Goal: Obtain resource: Obtain resource

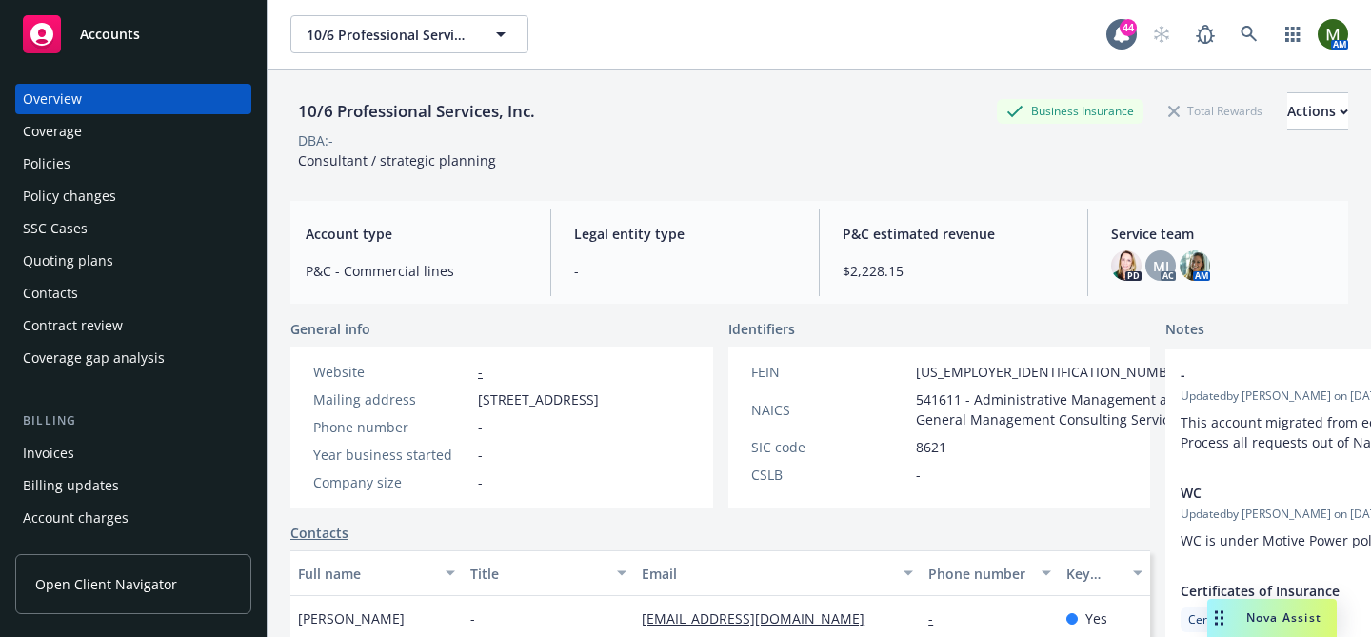
click at [73, 158] on div "Policies" at bounding box center [133, 164] width 221 height 30
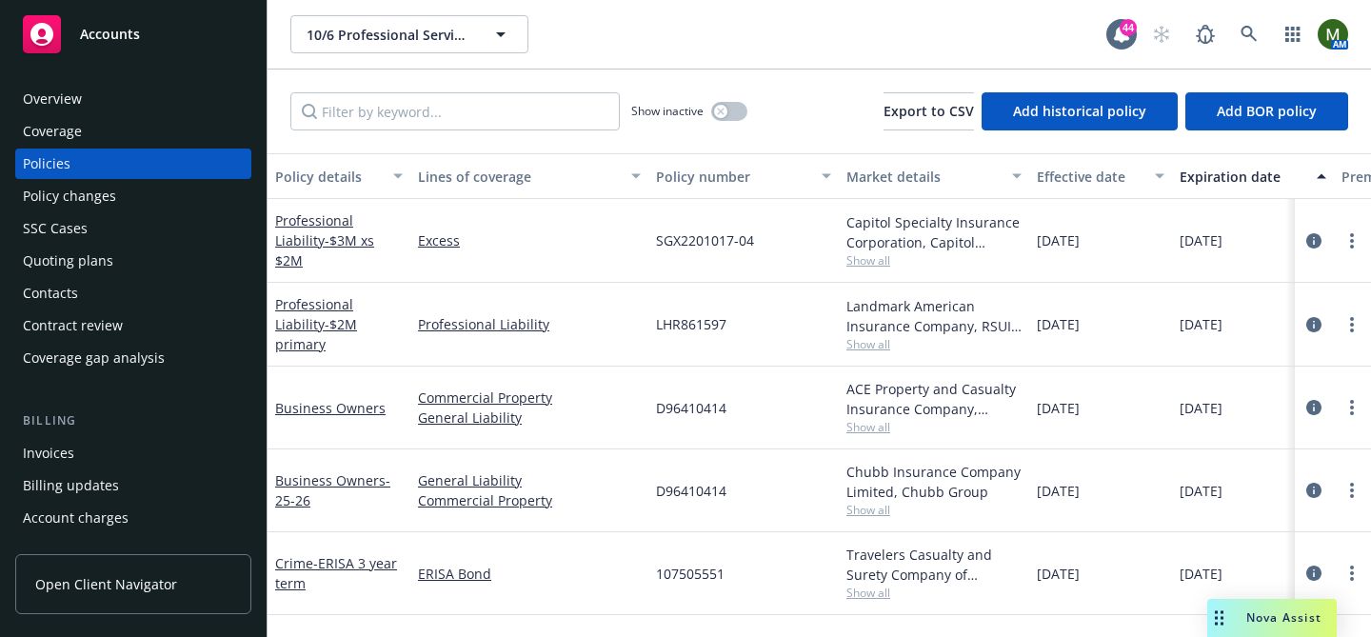
click at [90, 105] on div "Overview" at bounding box center [133, 99] width 221 height 30
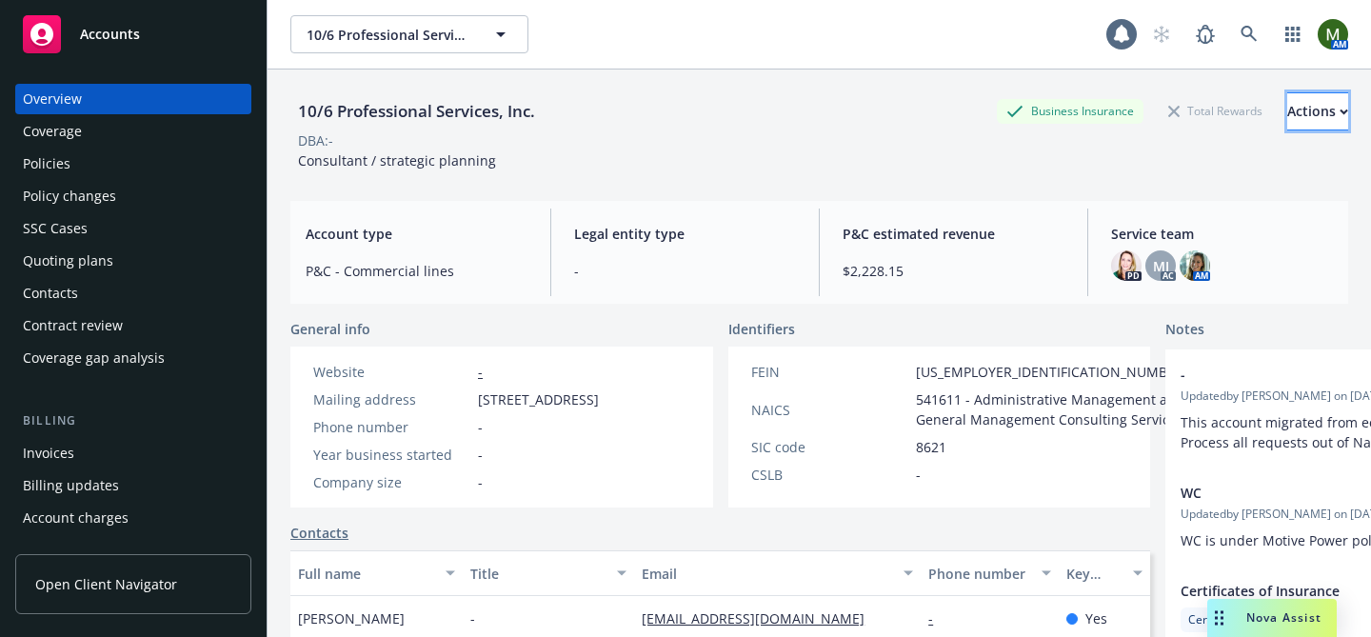
click at [1319, 112] on button "Actions" at bounding box center [1317, 111] width 61 height 38
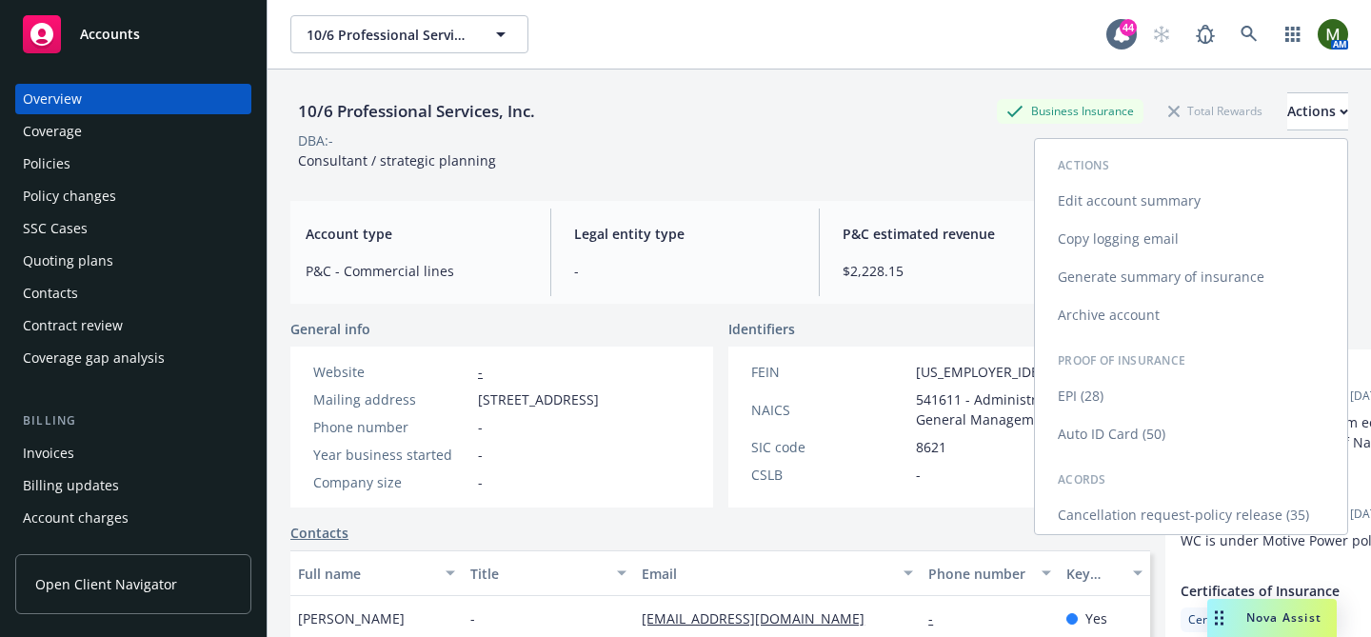
click at [1185, 513] on link "Cancellation request-policy release (35)" at bounding box center [1191, 515] width 312 height 38
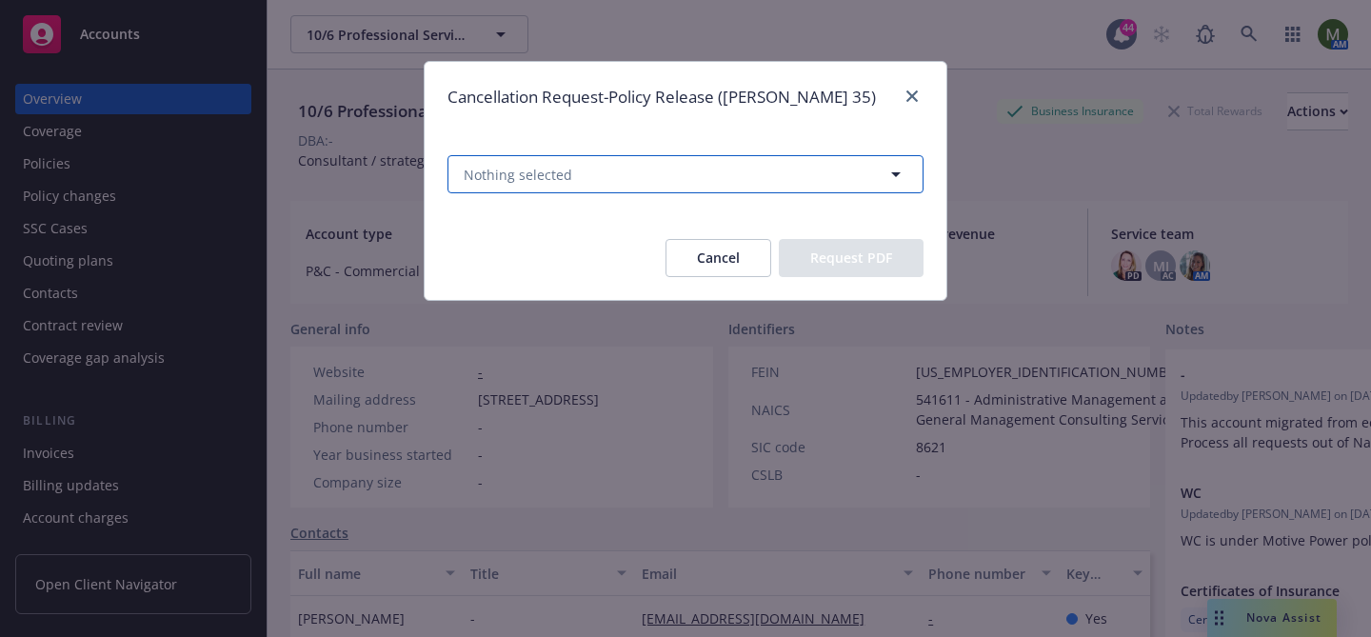
click at [819, 183] on button "Nothing selected" at bounding box center [685, 174] width 476 height 38
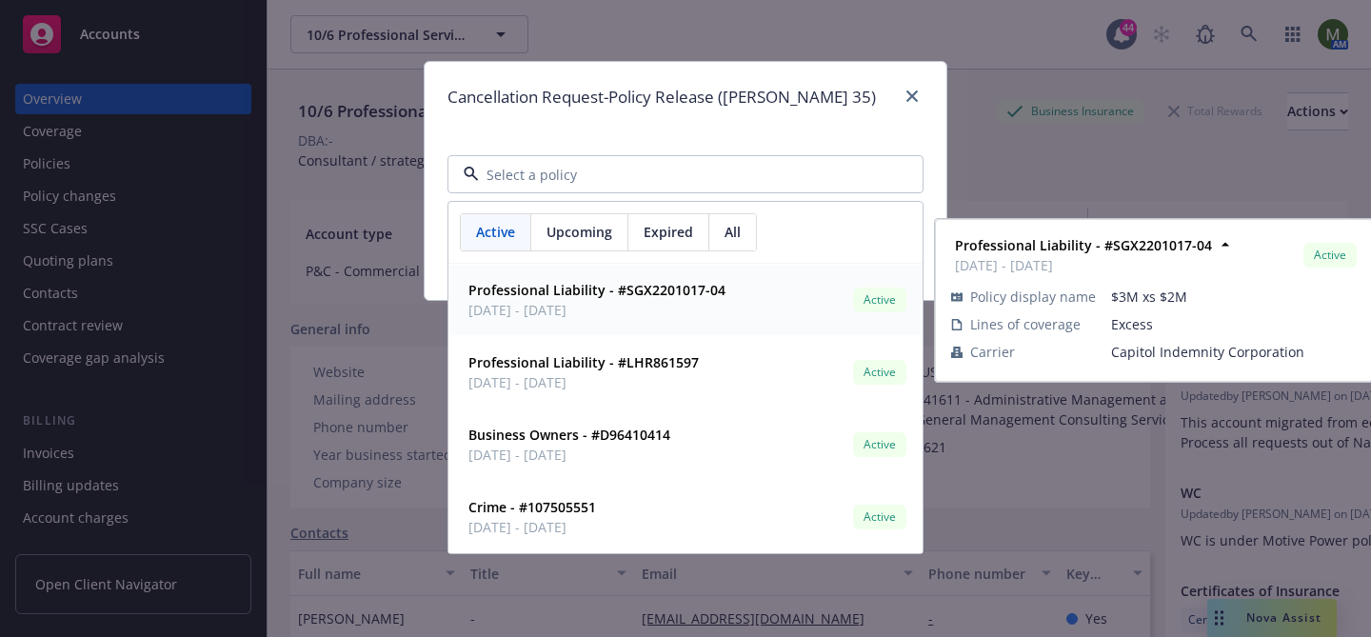
click at [570, 238] on span "Upcoming" at bounding box center [579, 232] width 66 height 20
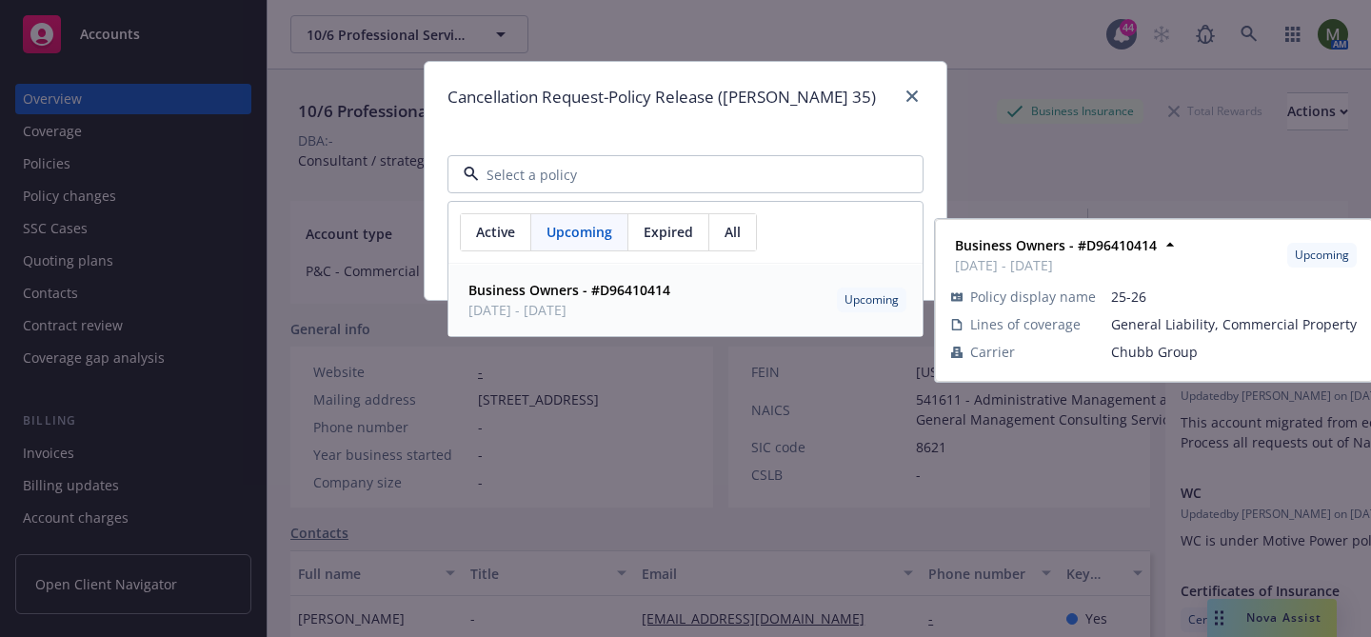
click at [573, 286] on strong "Business Owners - #D96410414" at bounding box center [569, 290] width 202 height 18
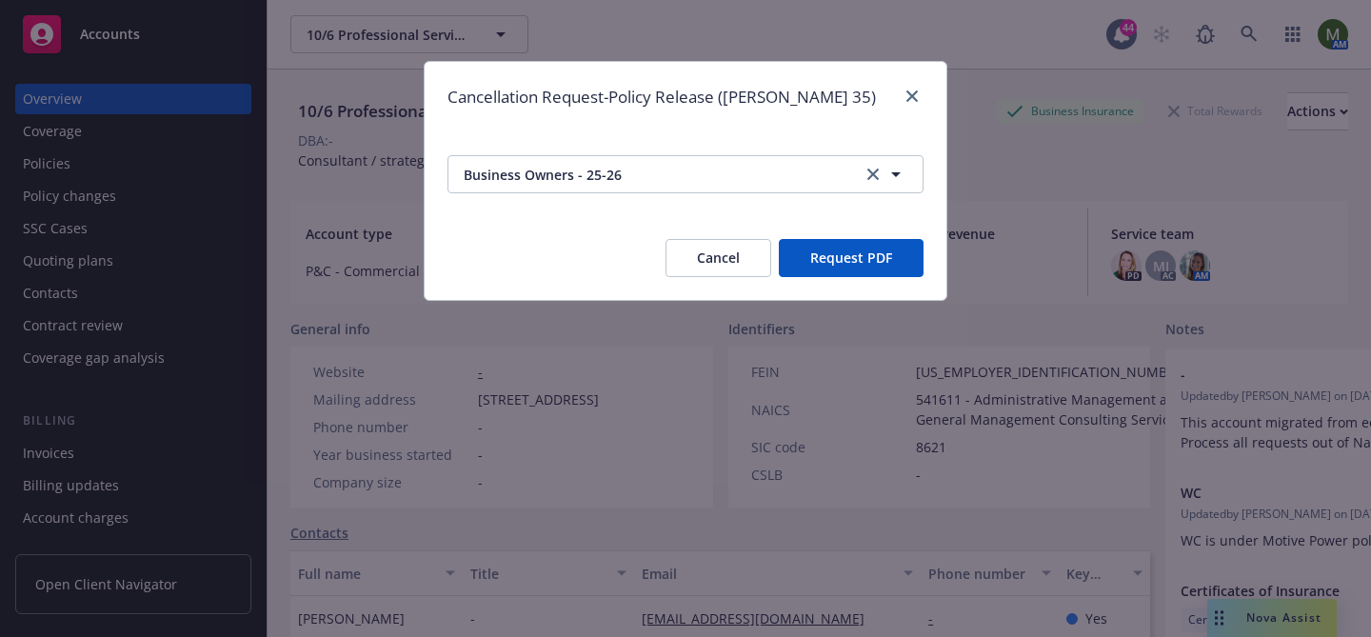
click at [861, 260] on button "Request PDF" at bounding box center [851, 258] width 145 height 38
click at [918, 89] on link "close" at bounding box center [912, 96] width 23 height 23
